Goal: Information Seeking & Learning: Check status

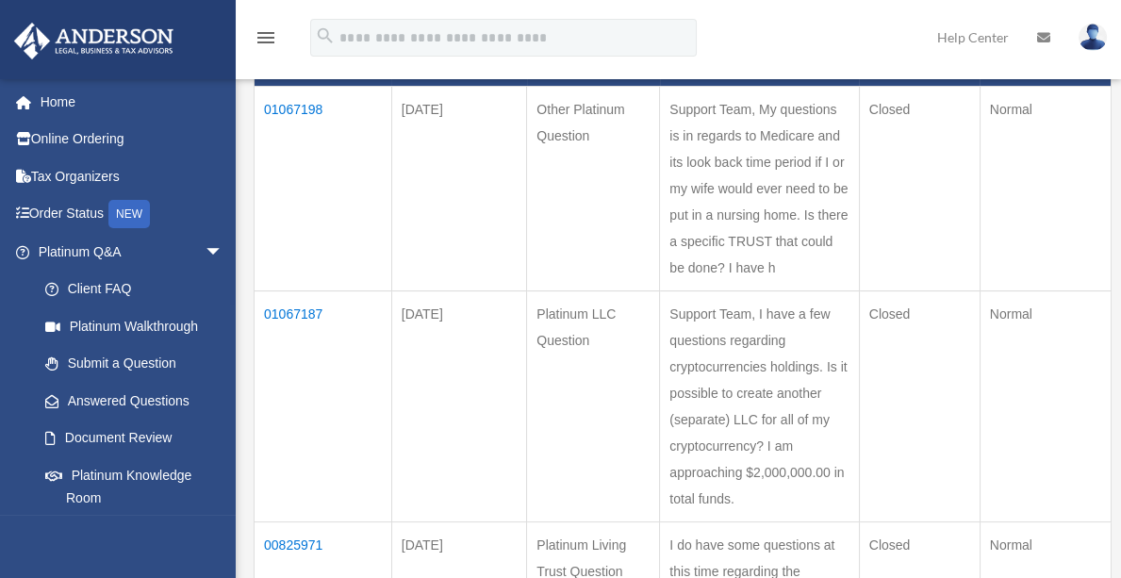
scroll to position [286, 0]
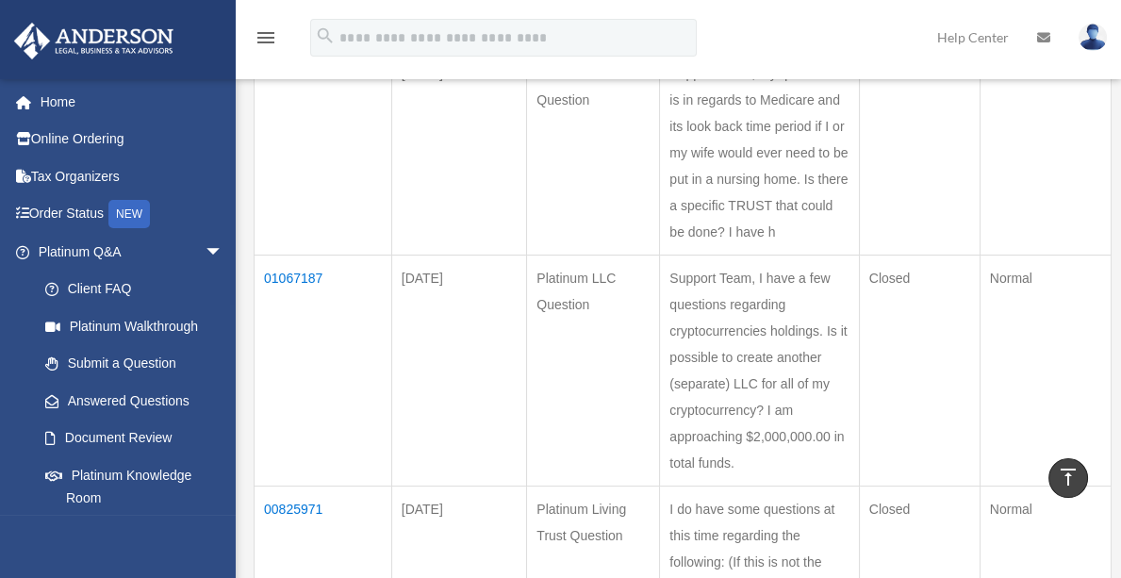
click at [303, 270] on td "01067187" at bounding box center [323, 370] width 138 height 231
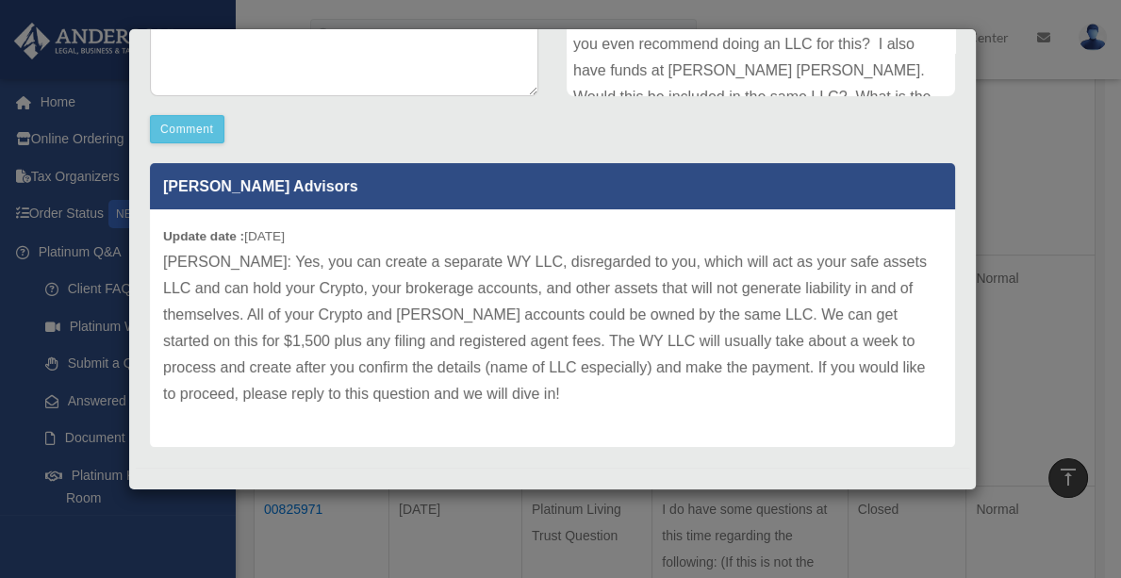
scroll to position [491, 0]
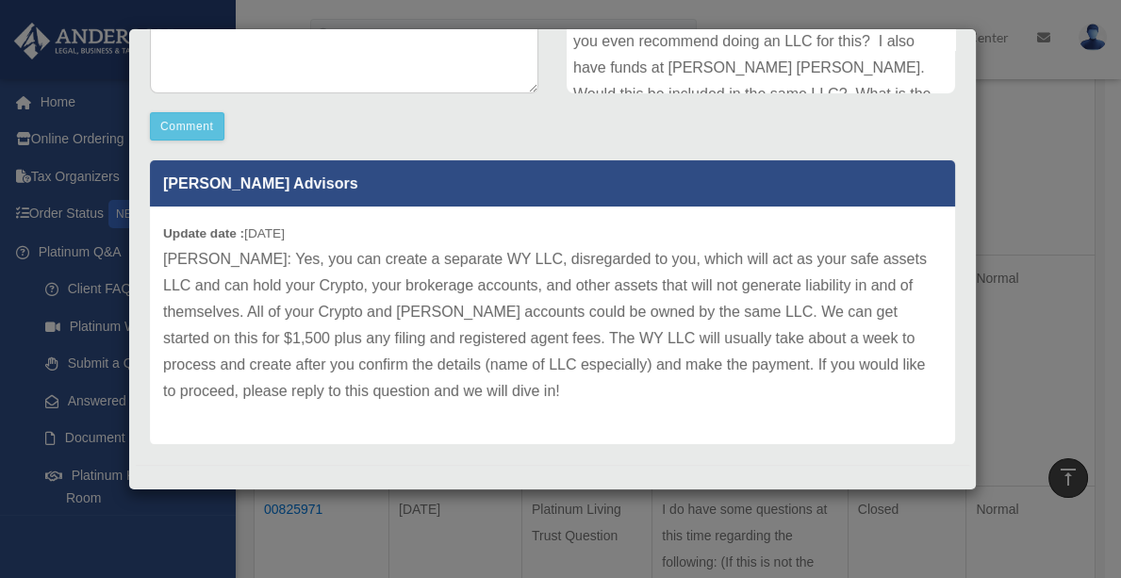
click at [1044, 171] on div "Case Detail × Platinum LLC Question Case Number 01067187 Created Date August 5,…" at bounding box center [560, 289] width 1121 height 578
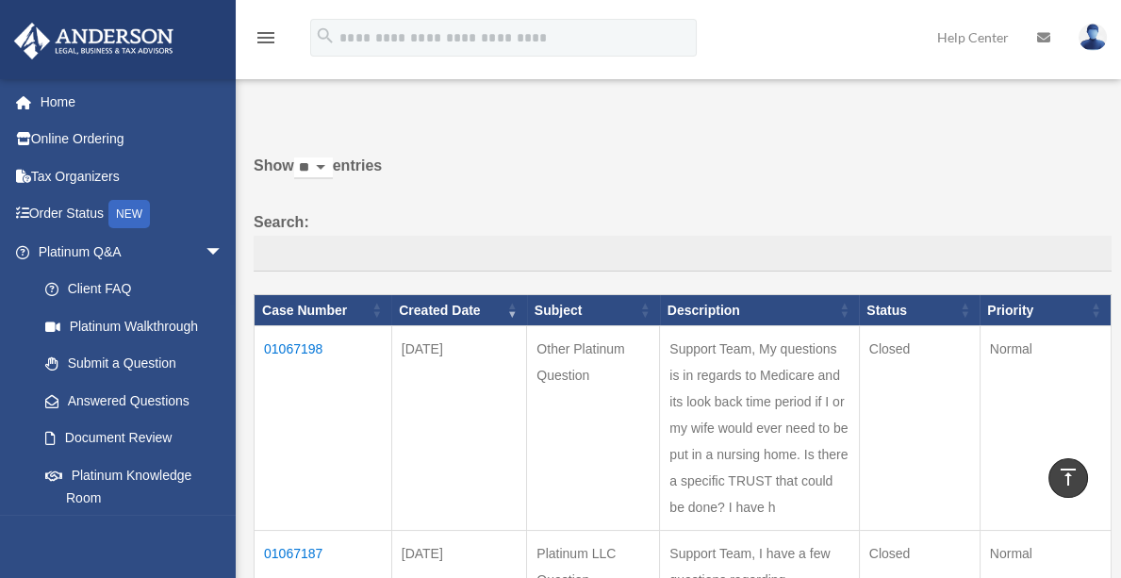
scroll to position [0, 0]
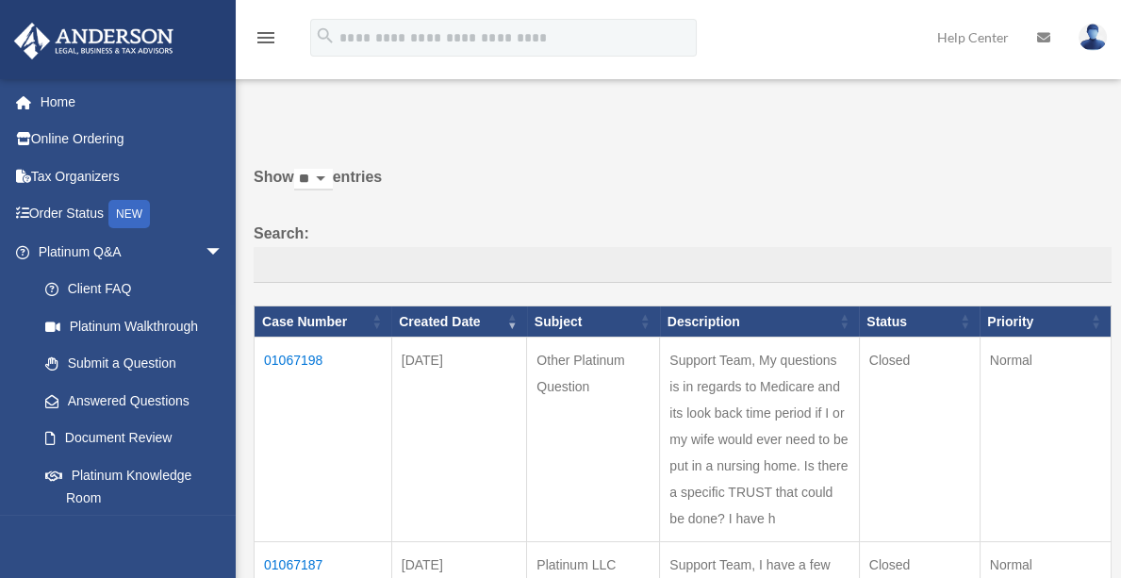
drag, startPoint x: 470, startPoint y: 305, endPoint x: 475, endPoint y: 356, distance: 51.1
click at [1099, 37] on img at bounding box center [1092, 37] width 28 height 27
click at [1049, 38] on icon at bounding box center [1043, 37] width 13 height 13
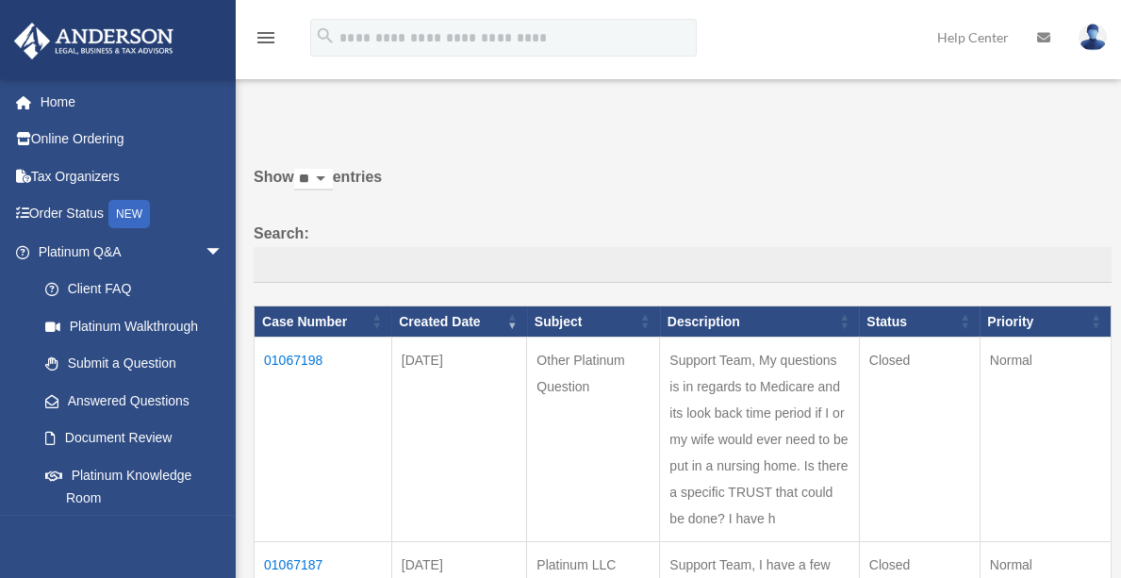
click at [1098, 40] on img at bounding box center [1092, 37] width 28 height 27
click at [1039, 32] on icon at bounding box center [1043, 37] width 13 height 13
click at [984, 37] on link "Help Center" at bounding box center [973, 37] width 100 height 74
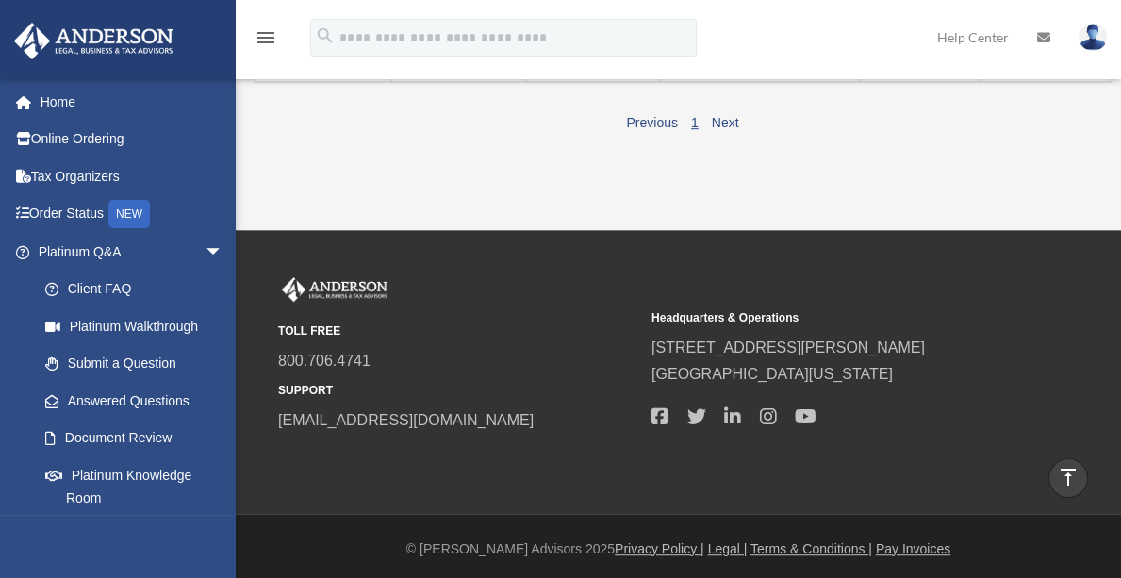
scroll to position [1563, 0]
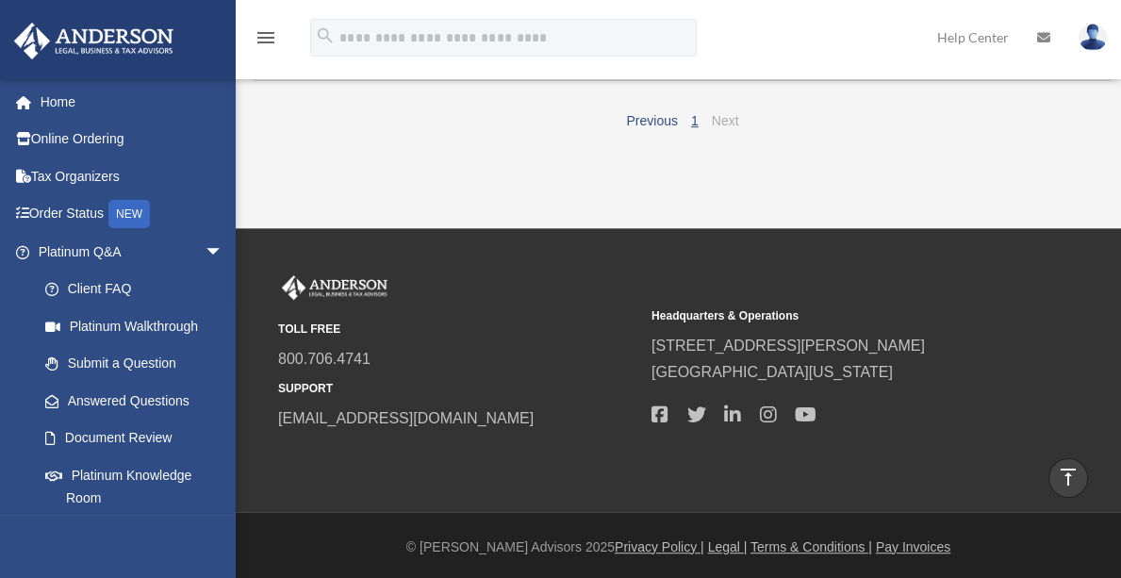
click at [726, 128] on link "Next" at bounding box center [725, 120] width 27 height 15
click at [728, 128] on link "Next" at bounding box center [725, 120] width 27 height 15
click at [697, 128] on link "1" at bounding box center [695, 120] width 8 height 15
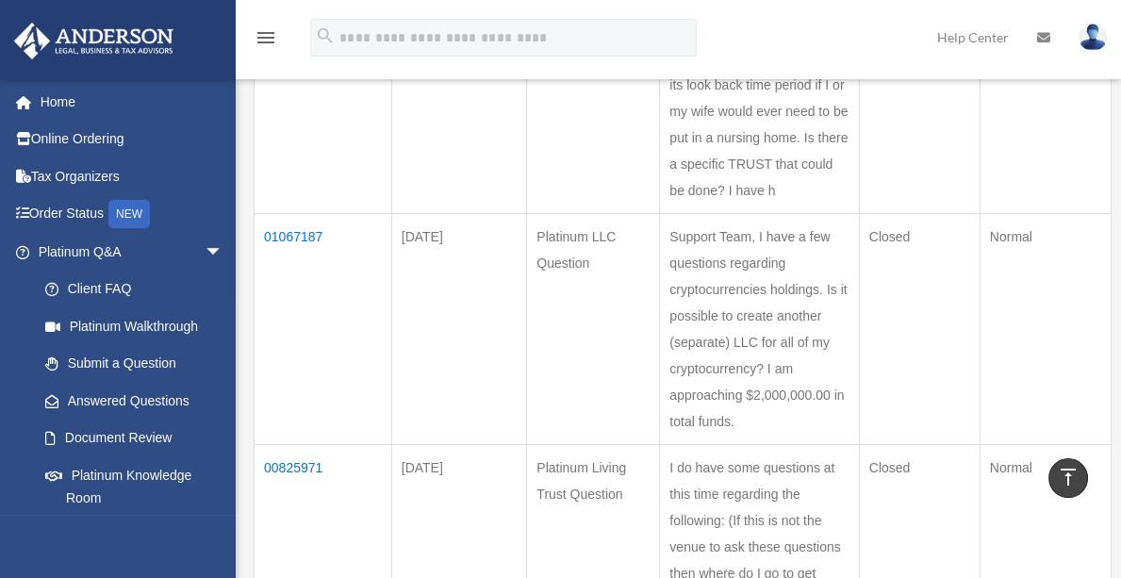
scroll to position [333, 0]
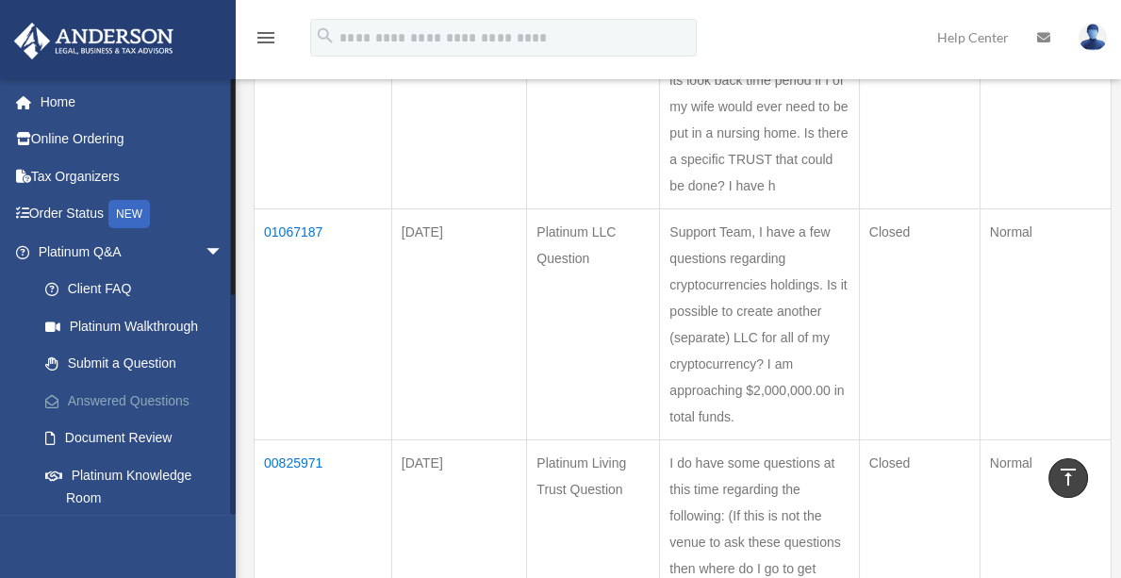
click at [165, 398] on link "Answered Questions" at bounding box center [138, 401] width 225 height 38
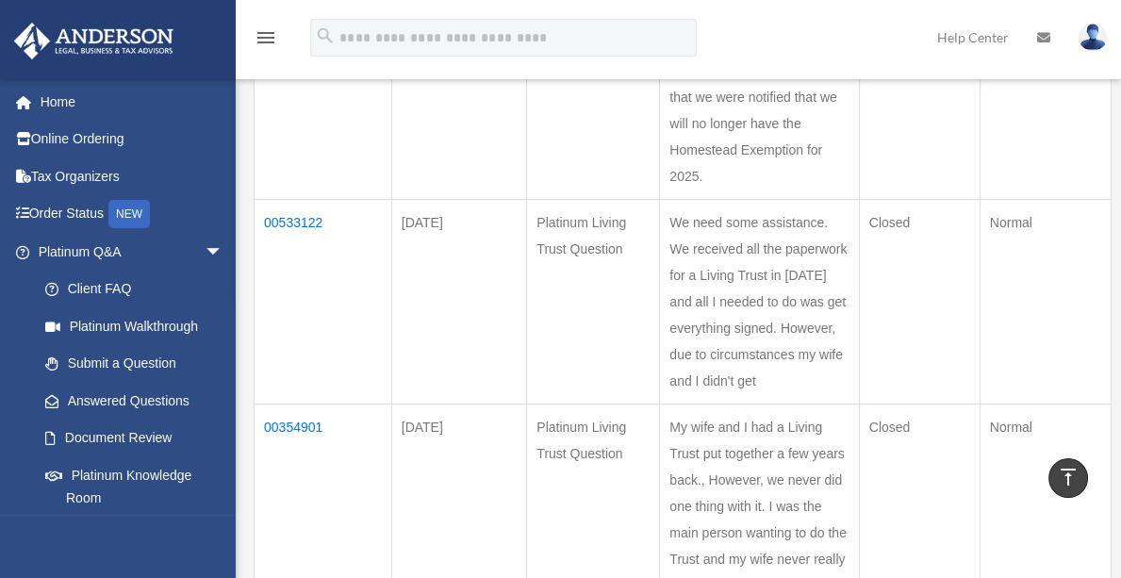
scroll to position [1344, 0]
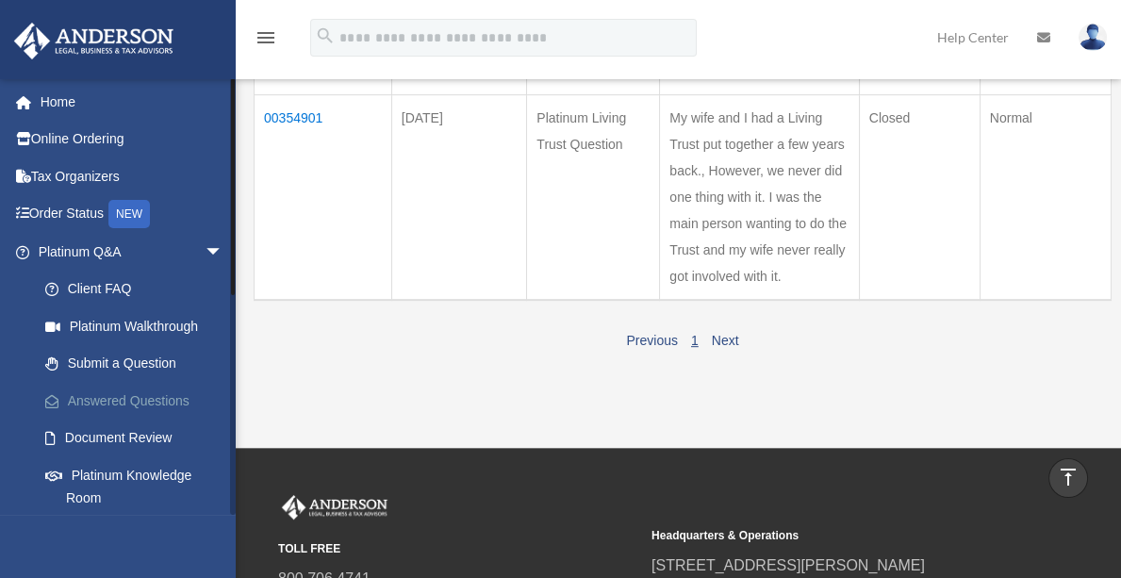
click at [155, 398] on link "Answered Questions" at bounding box center [138, 401] width 225 height 38
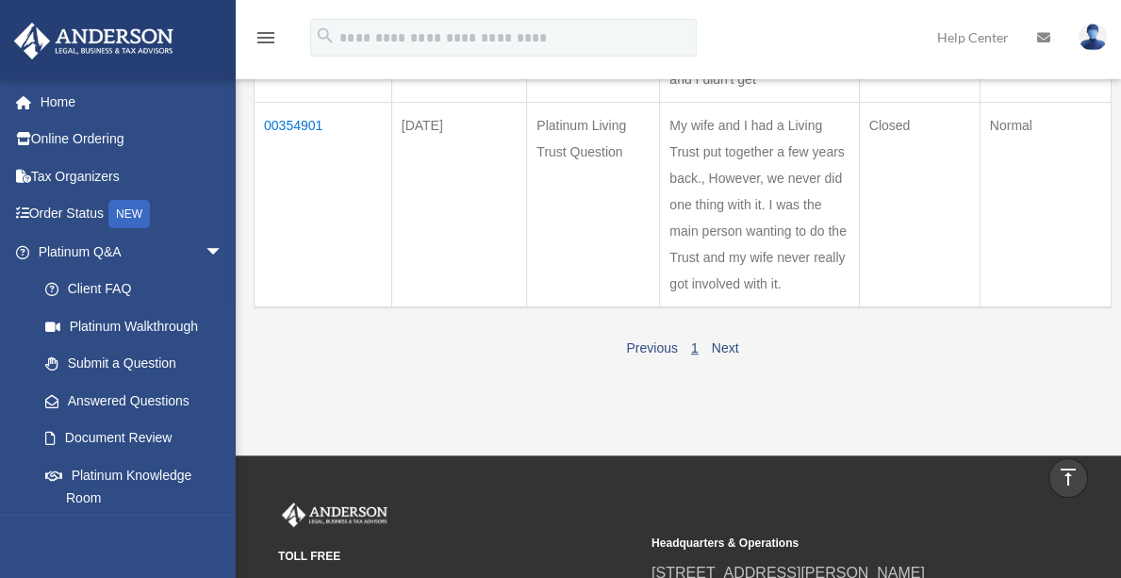
scroll to position [1337, 0]
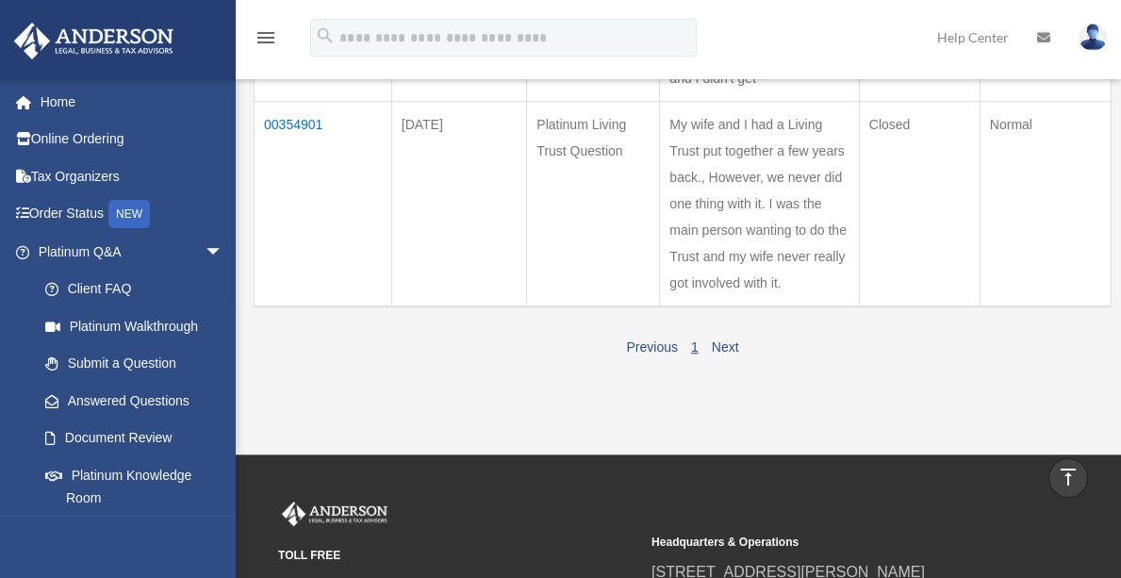
click at [290, 144] on td "00354901" at bounding box center [323, 204] width 138 height 205
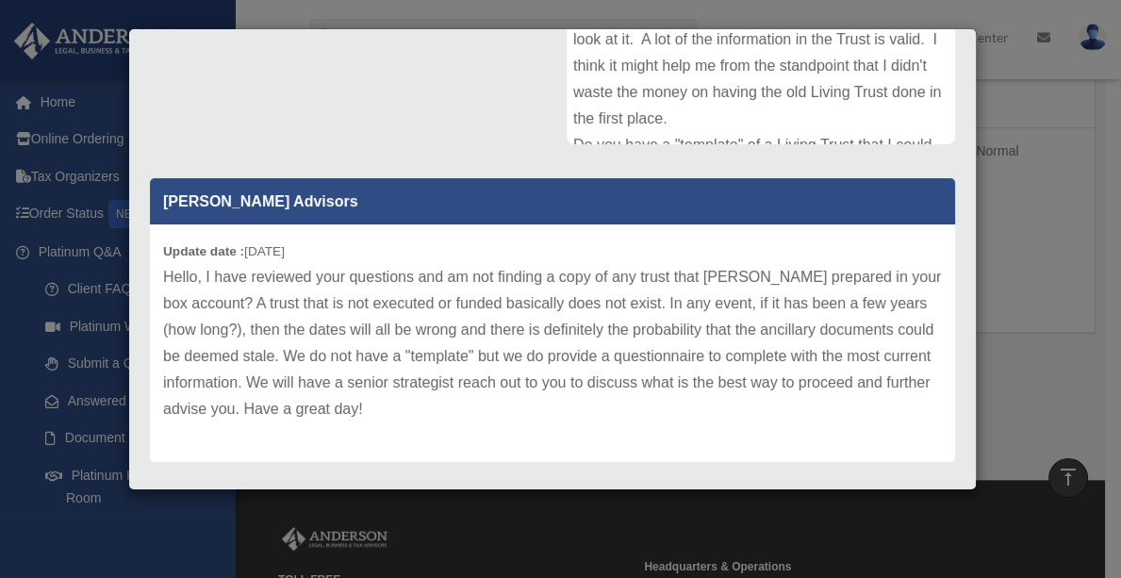
scroll to position [466, 0]
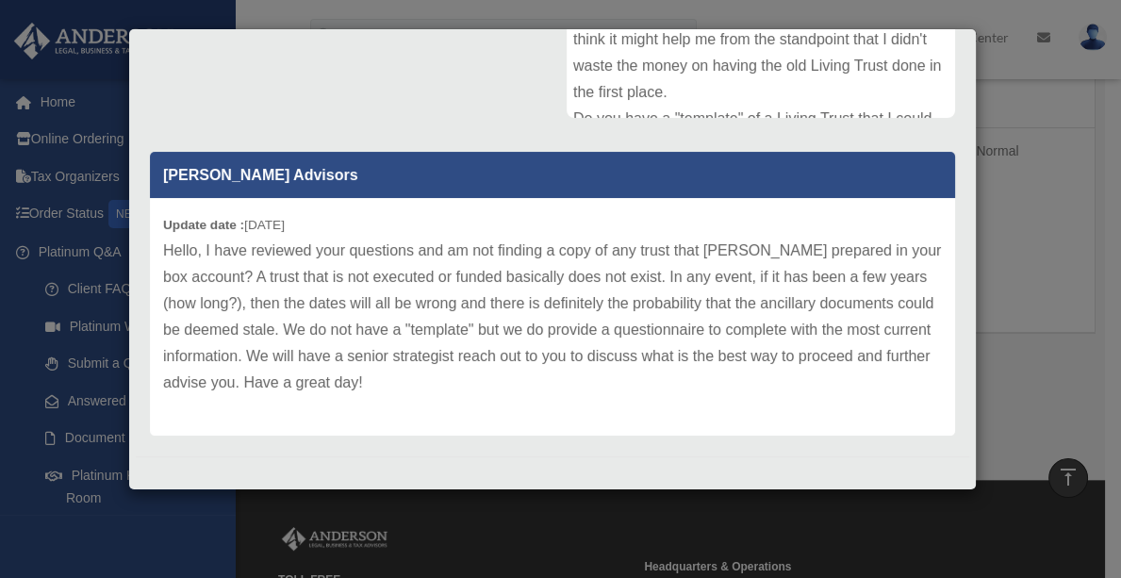
click at [159, 385] on div "Update date : [DATE] Hello, I have reviewed your questions and am not finding a…" at bounding box center [552, 316] width 805 height 237
click at [174, 390] on p "Hello, I have reviewed your questions and am not finding a copy of any trust th…" at bounding box center [552, 316] width 778 height 158
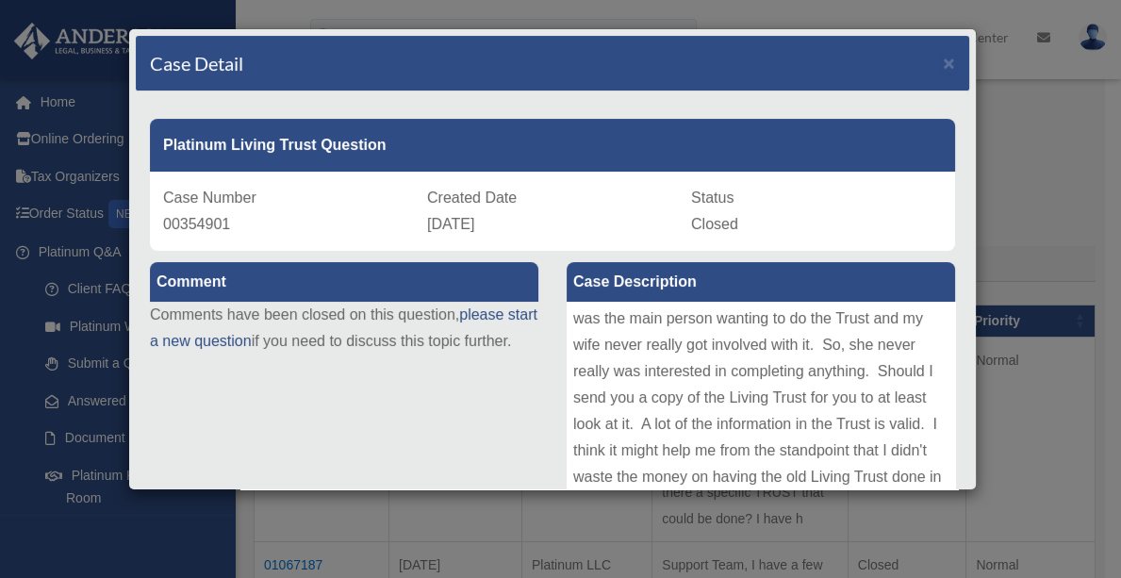
scroll to position [0, 0]
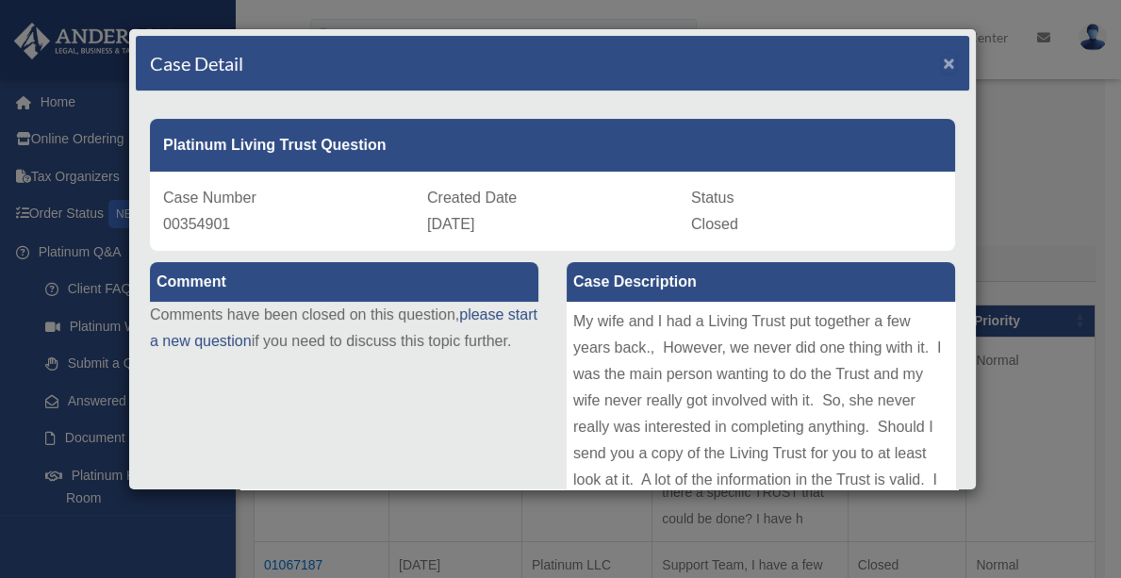
click at [942, 64] on span "×" at bounding box center [948, 63] width 12 height 22
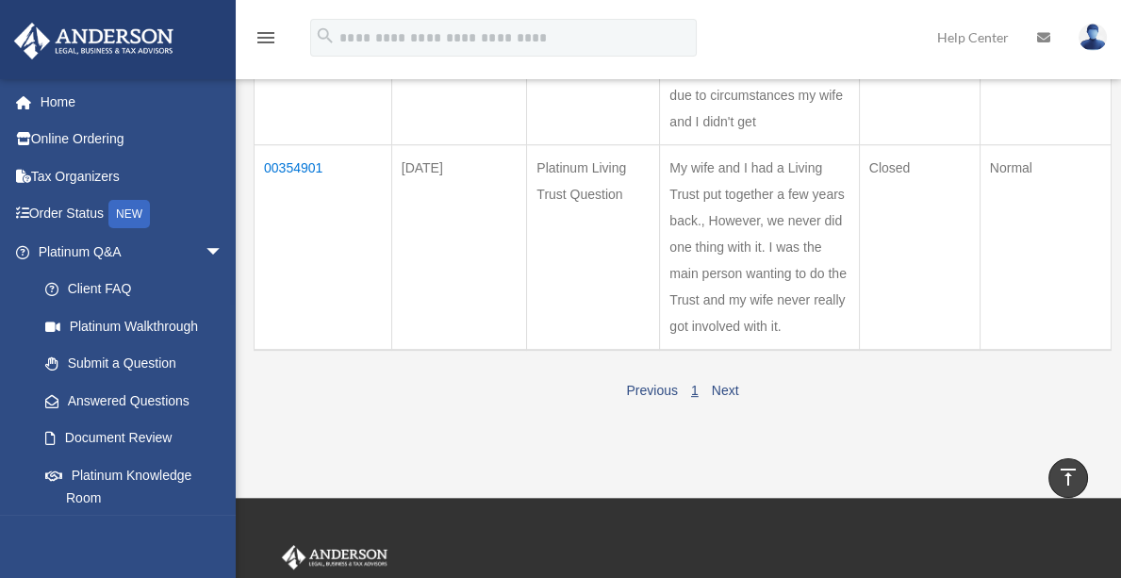
scroll to position [1299, 0]
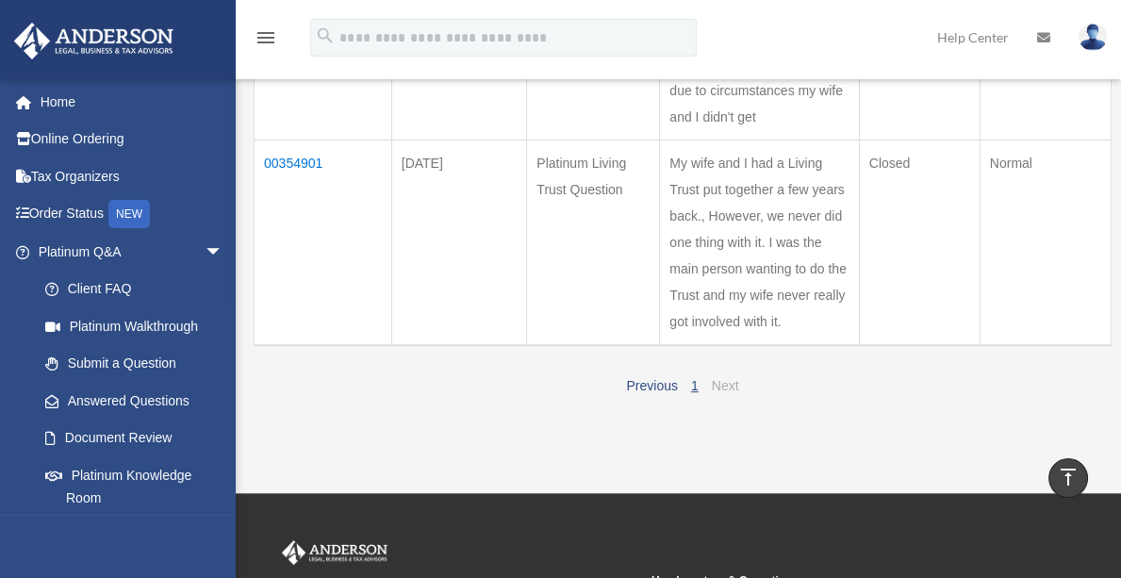
click at [727, 393] on link "Next" at bounding box center [725, 385] width 27 height 15
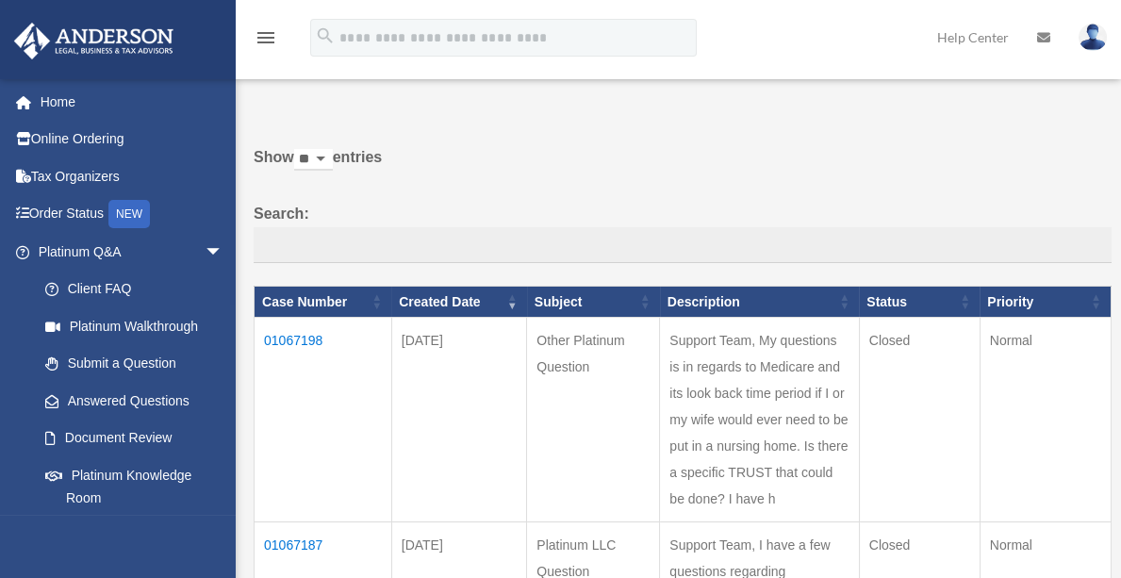
scroll to position [0, 0]
